Goal: Task Accomplishment & Management: Use online tool/utility

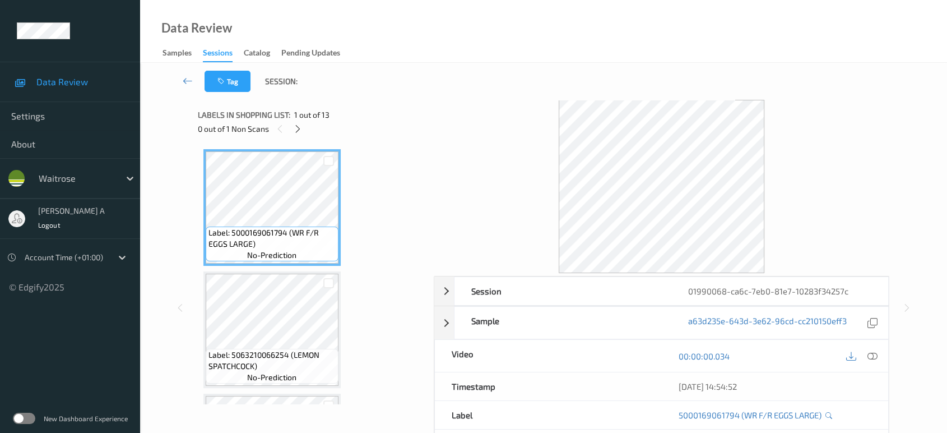
click at [863, 356] on div at bounding box center [862, 355] width 36 height 15
click at [867, 358] on div at bounding box center [872, 355] width 15 height 15
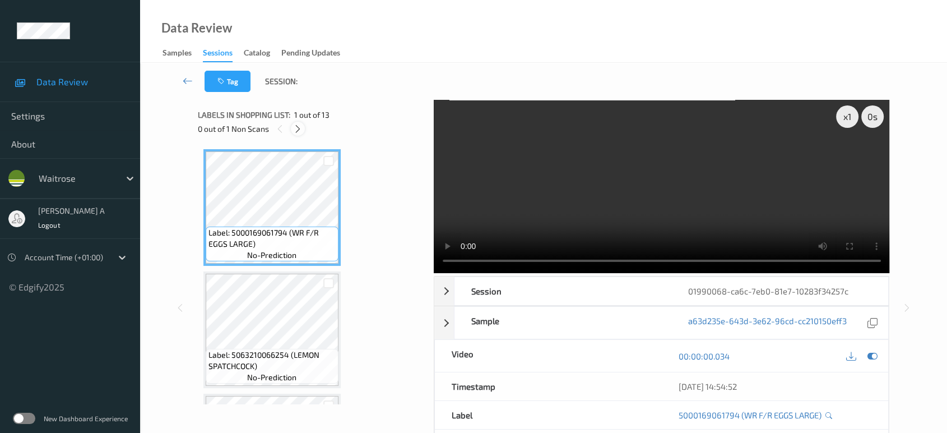
click at [298, 128] on icon at bounding box center [298, 129] width 10 height 10
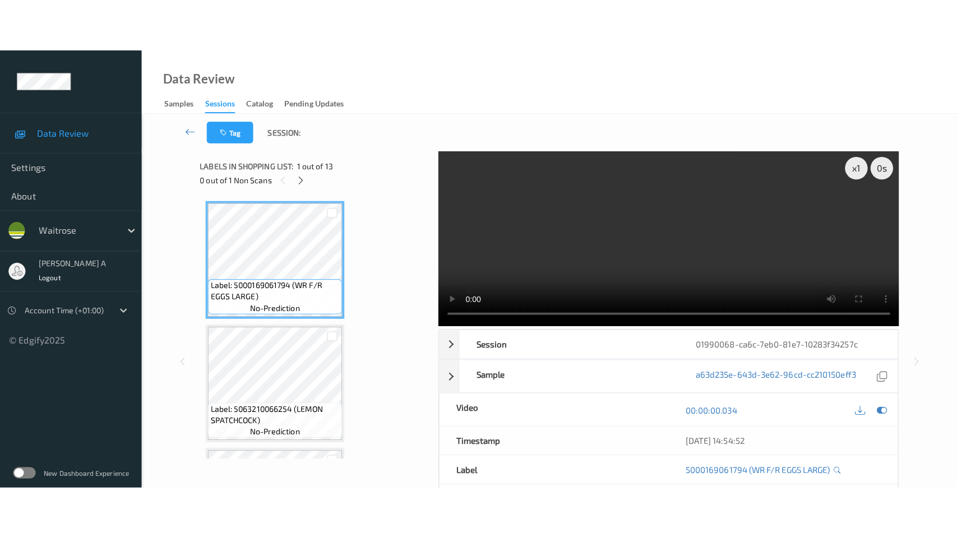
scroll to position [1223, 0]
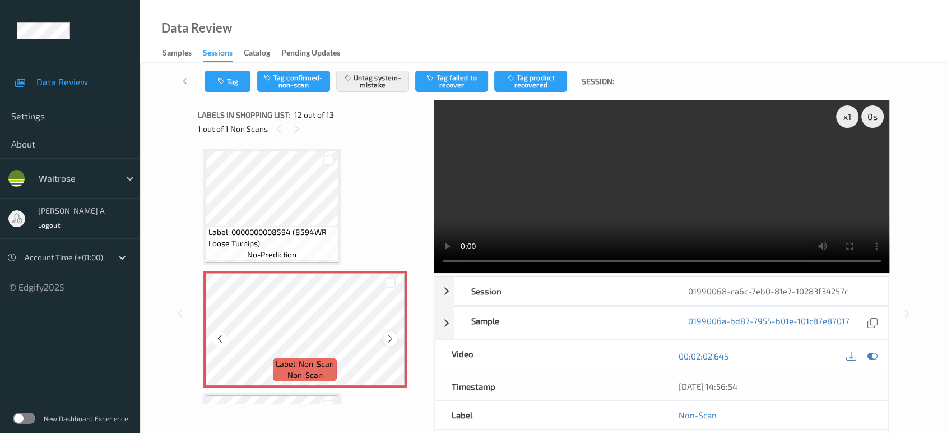
click at [388, 334] on icon at bounding box center [391, 339] width 10 height 10
click at [296, 128] on icon at bounding box center [297, 129] width 10 height 10
click at [271, 127] on div "1 out of 1 Non Scans" at bounding box center [312, 129] width 228 height 14
click at [288, 127] on div "1 out of 1 Non Scans" at bounding box center [312, 129] width 228 height 14
click at [388, 334] on icon at bounding box center [391, 339] width 10 height 10
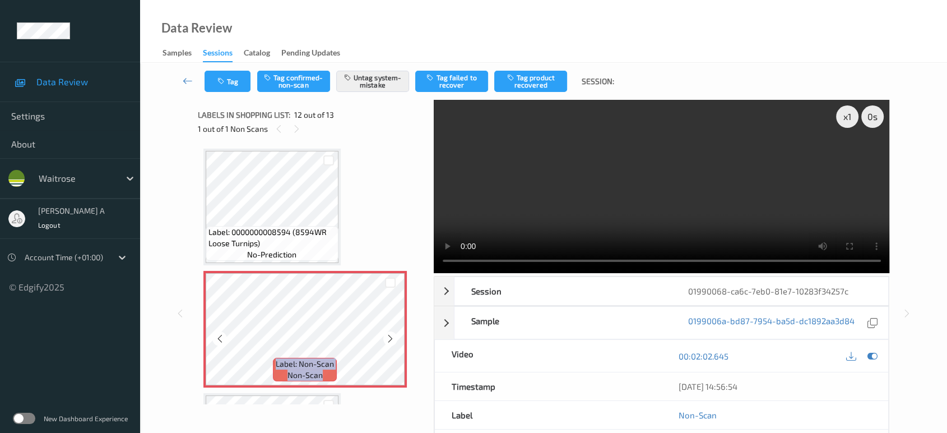
click at [388, 334] on icon at bounding box center [391, 339] width 10 height 10
click at [214, 76] on button "Tag" at bounding box center [228, 81] width 46 height 21
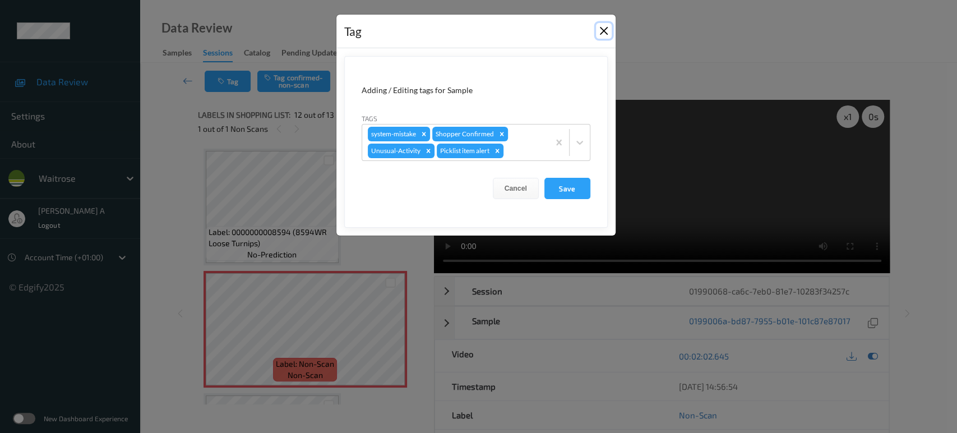
click at [602, 33] on button "Close" at bounding box center [604, 31] width 16 height 16
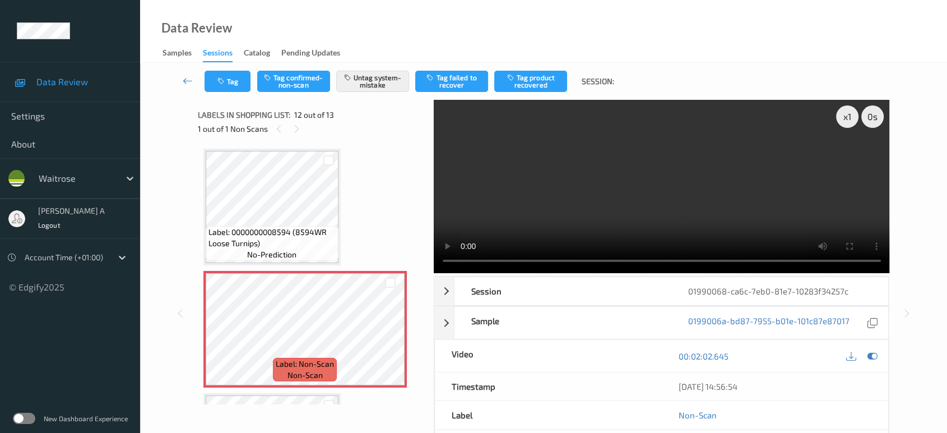
scroll to position [1222, 0]
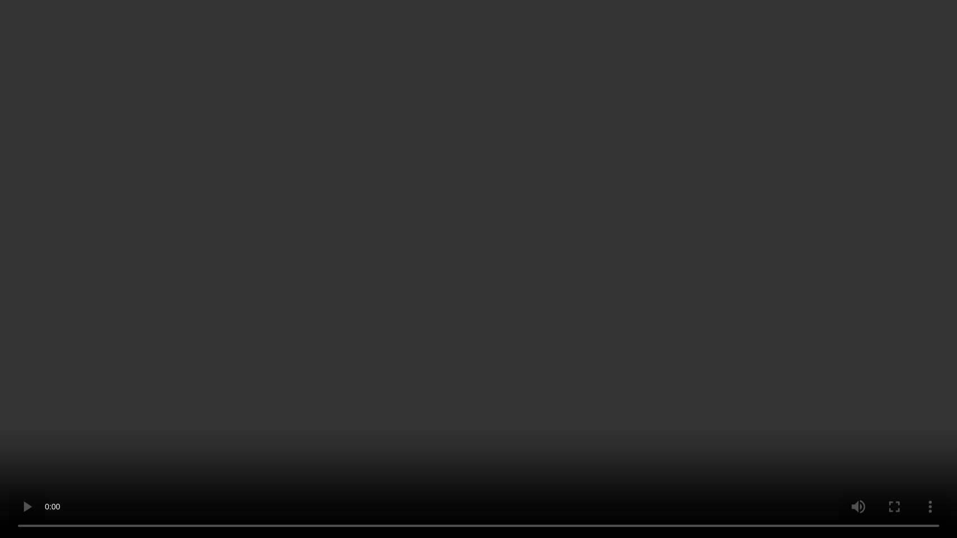
click at [501, 239] on video at bounding box center [478, 269] width 957 height 538
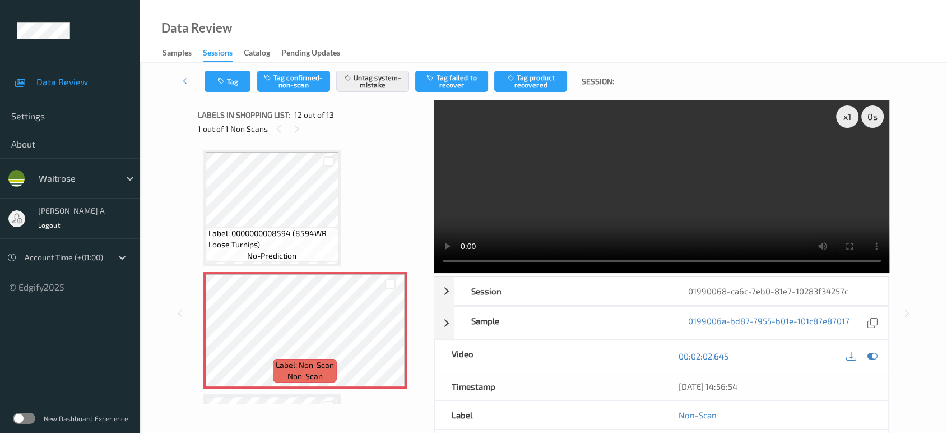
click at [688, 147] on video at bounding box center [662, 186] width 456 height 173
click at [659, 167] on video at bounding box center [662, 186] width 456 height 173
click at [220, 84] on icon "button" at bounding box center [223, 81] width 10 height 8
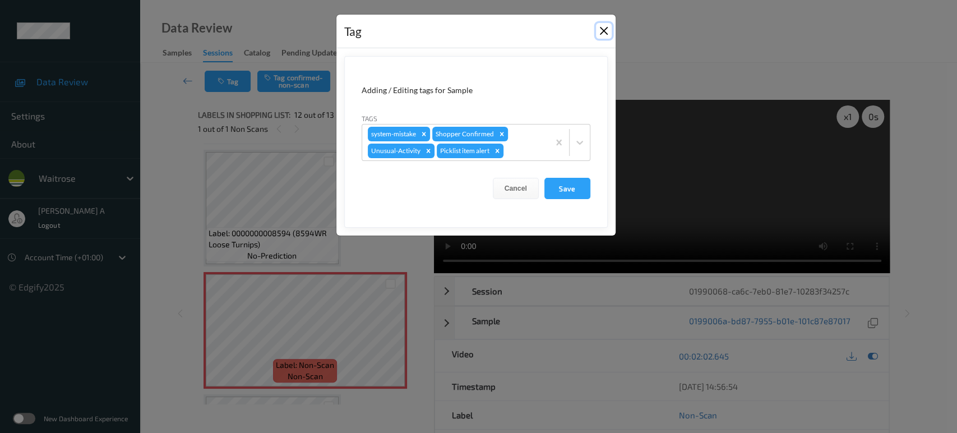
click at [600, 35] on button "Close" at bounding box center [604, 31] width 16 height 16
